Goal: Task Accomplishment & Management: Use online tool/utility

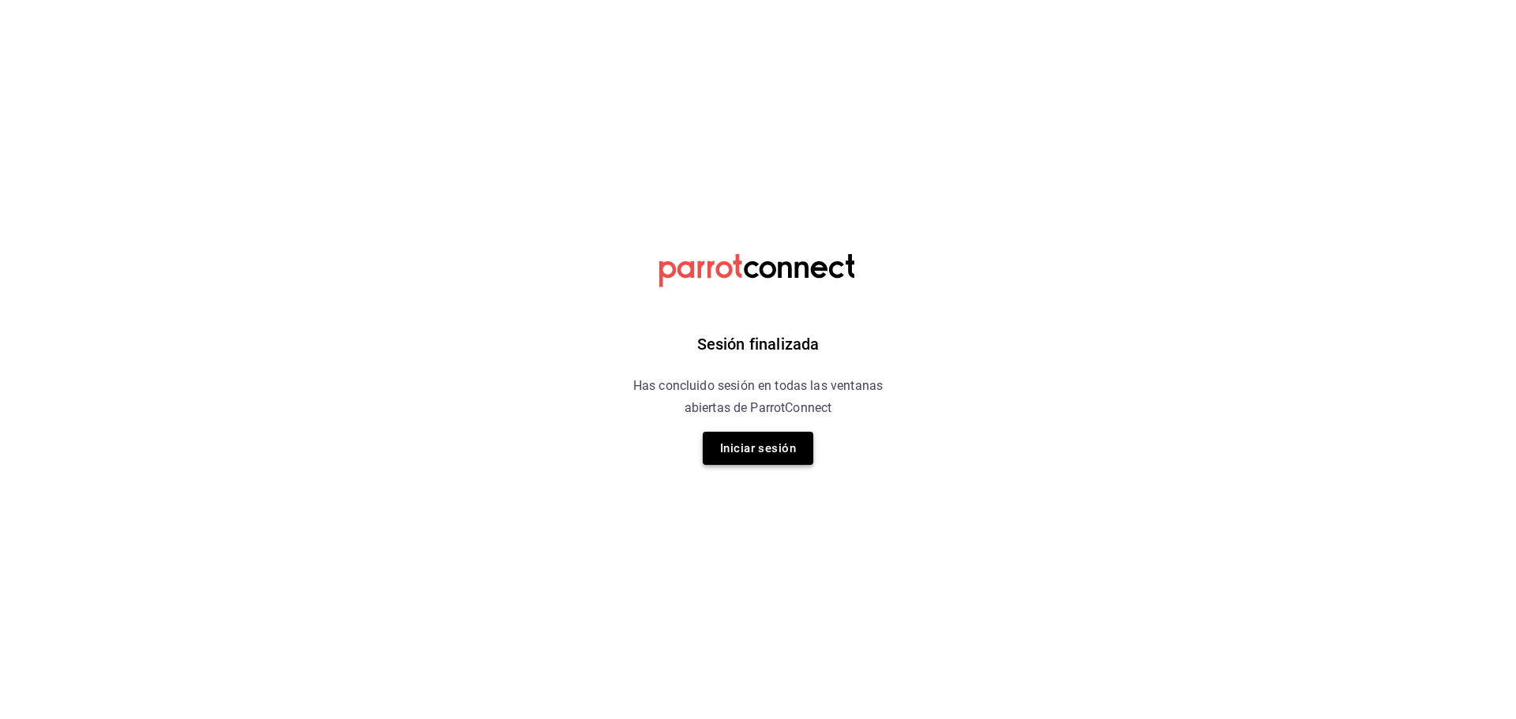
click at [754, 449] on button "Iniciar sesión" at bounding box center [758, 448] width 111 height 33
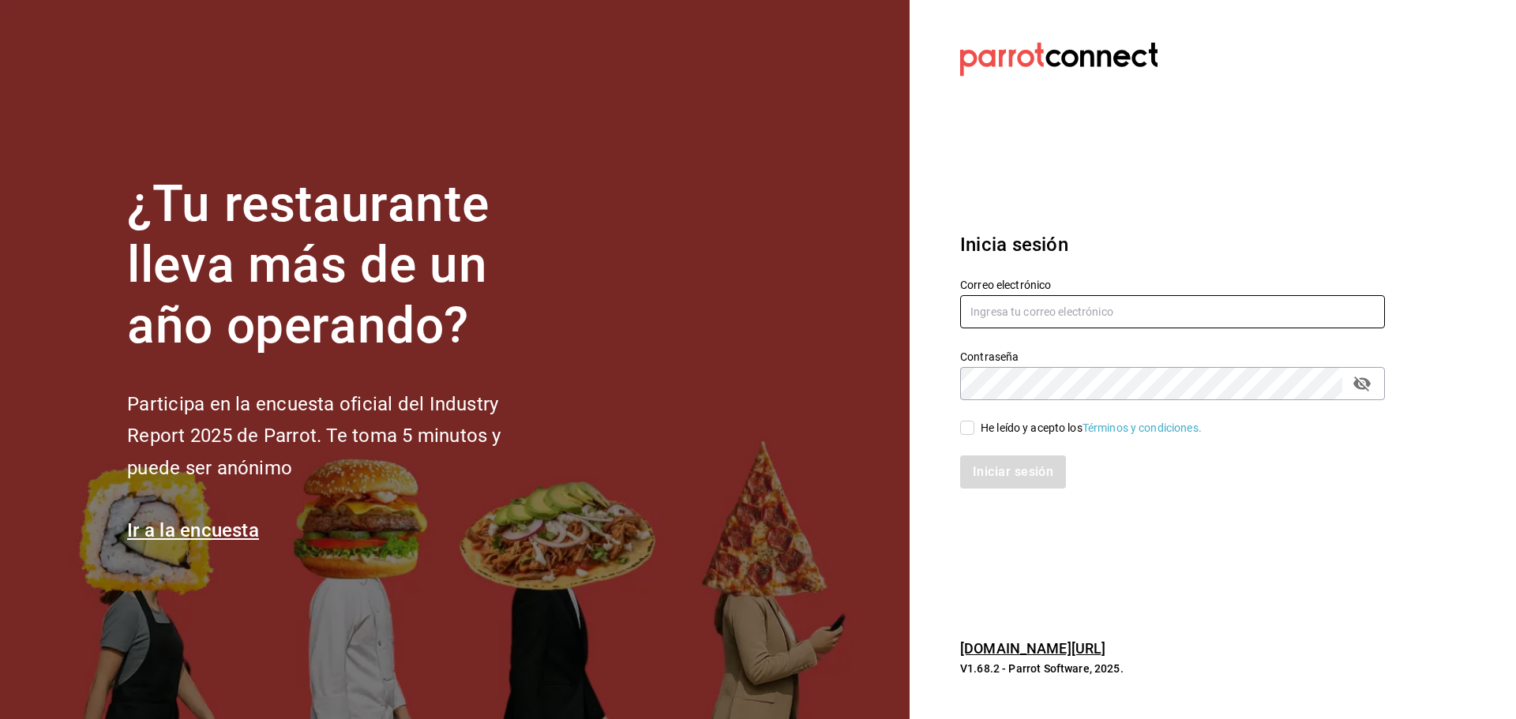
type input "[EMAIL_ADDRESS][DOMAIN_NAME]"
click at [971, 437] on div "Iniciar sesión" at bounding box center [1163, 463] width 444 height 52
click at [970, 435] on input "He leído y acepto los Términos y condiciones." at bounding box center [967, 428] width 14 height 14
checkbox input "true"
click at [974, 461] on button "Iniciar sesión" at bounding box center [1013, 472] width 107 height 33
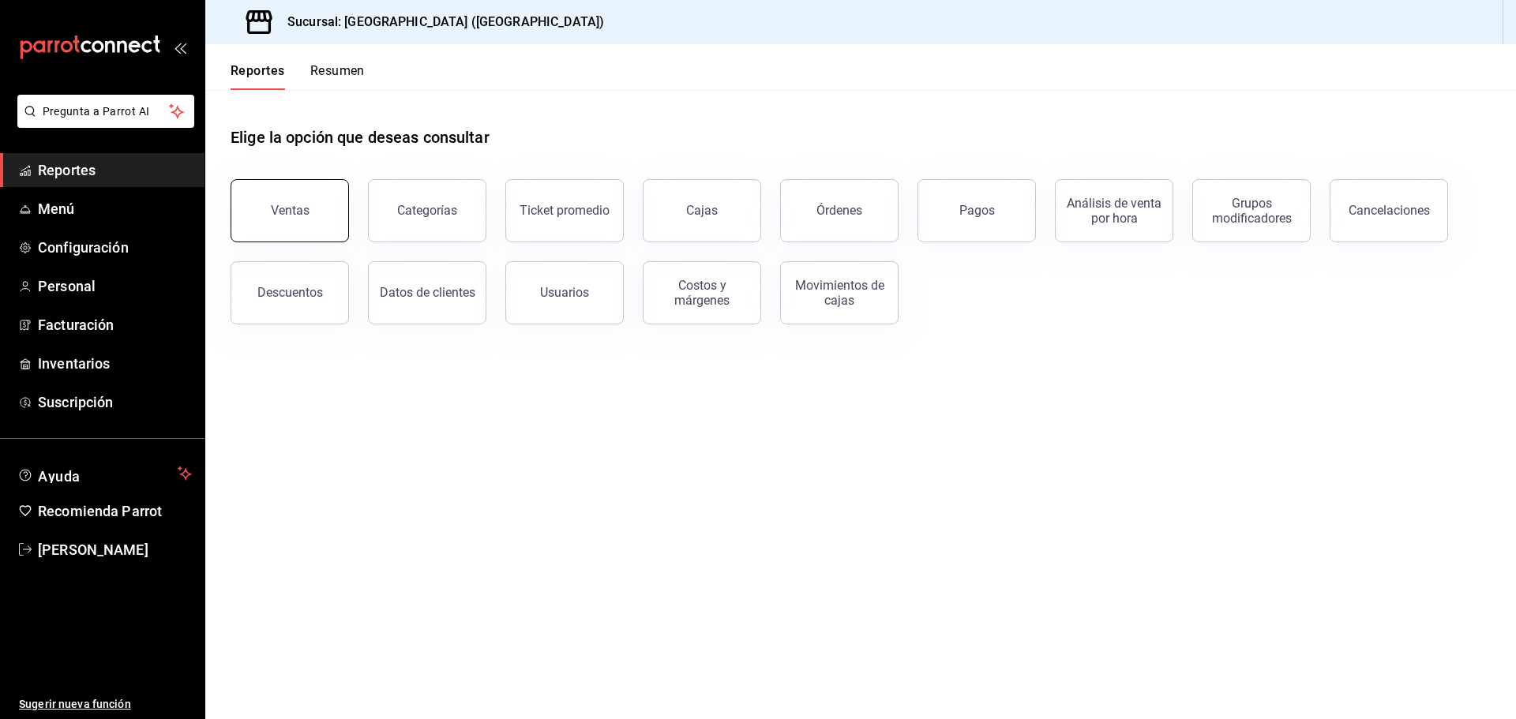
click at [265, 220] on button "Ventas" at bounding box center [290, 210] width 118 height 63
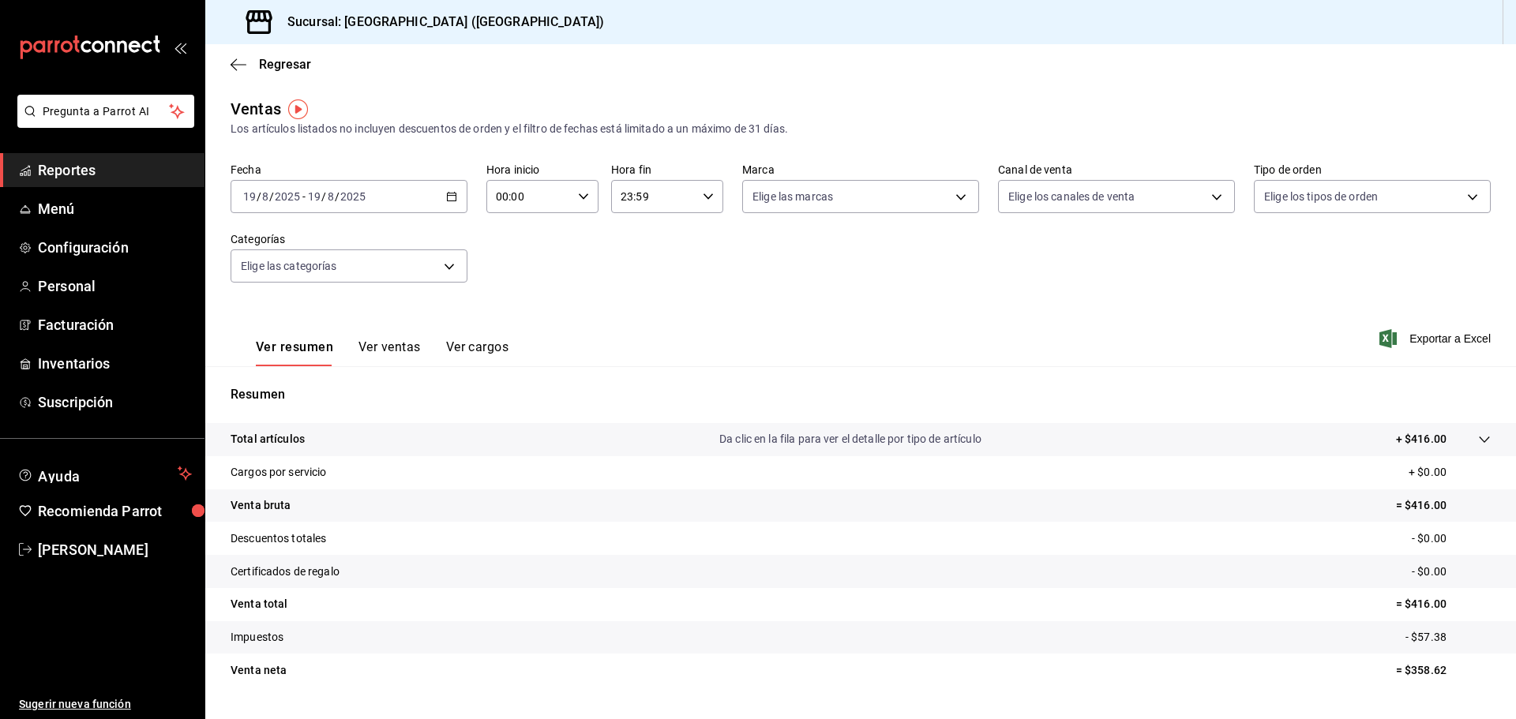
click at [447, 199] on \(Stroke\) "button" at bounding box center [451, 197] width 9 height 9
click at [272, 277] on span "Ayer" at bounding box center [305, 280] width 122 height 17
click at [1422, 340] on span "Exportar a Excel" at bounding box center [1437, 338] width 108 height 19
